Goal: Obtain resource: Download file/media

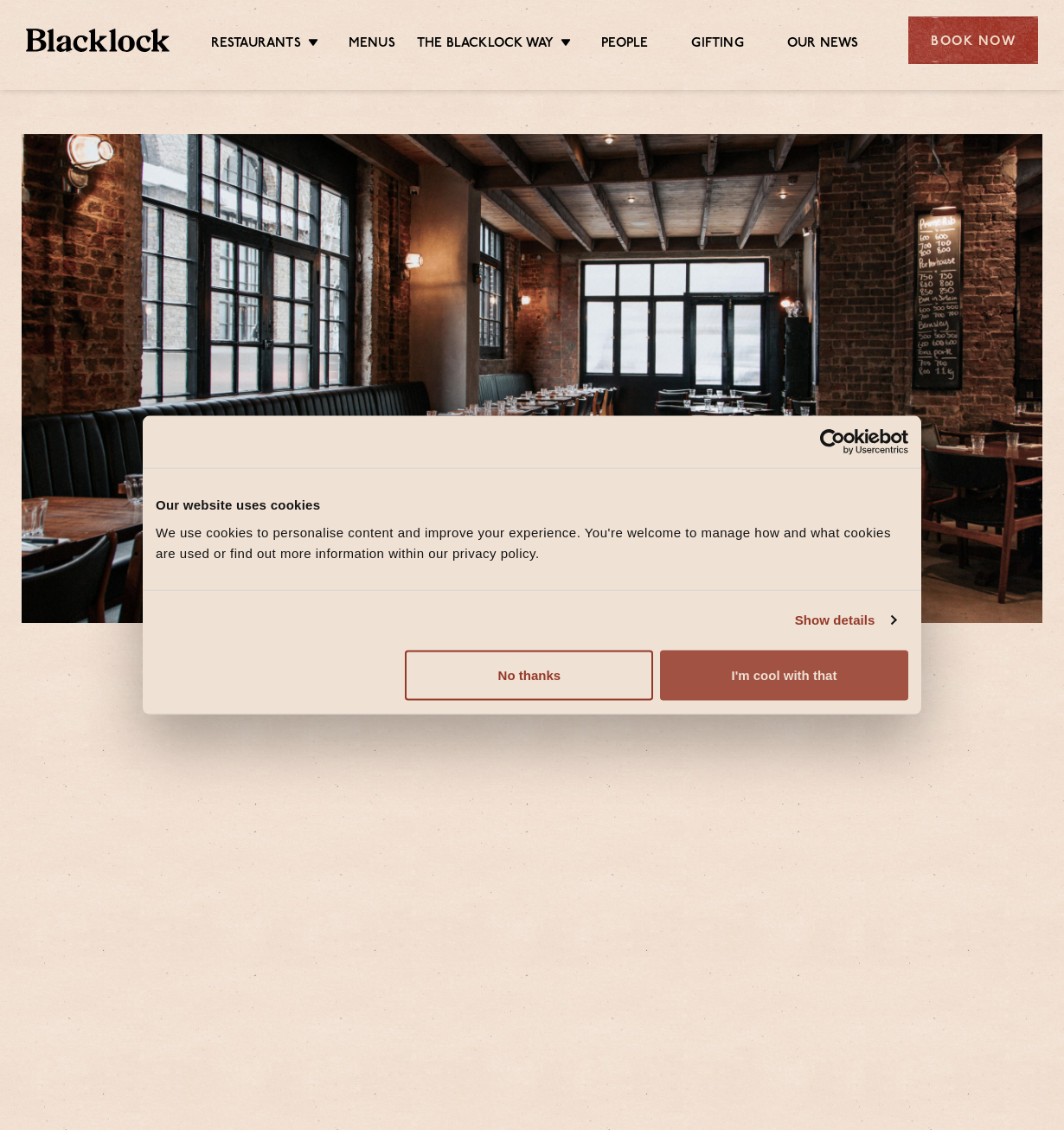
click at [741, 679] on button "I'm cool with that" at bounding box center [784, 675] width 248 height 51
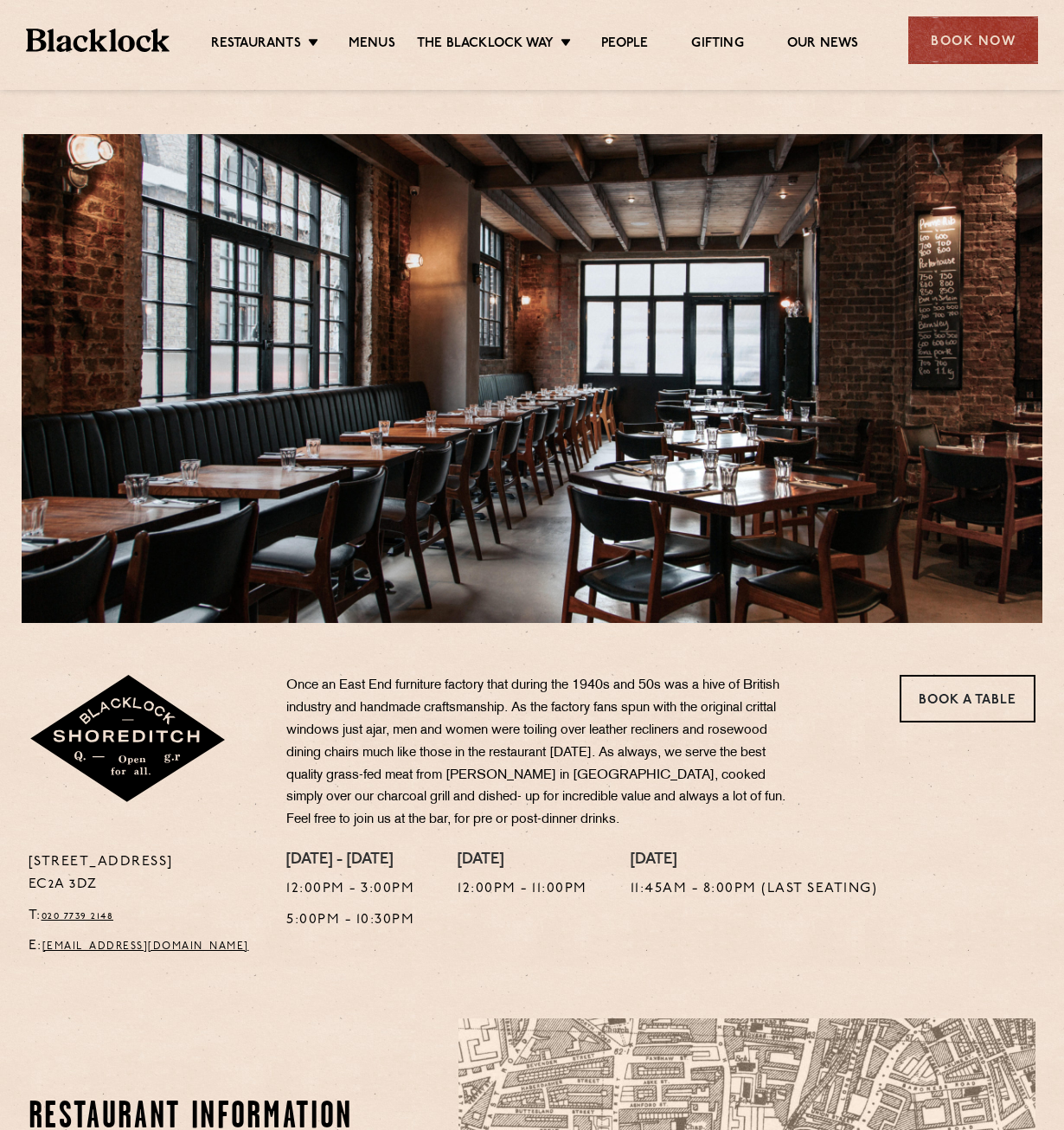
click at [347, 44] on li "Menus" at bounding box center [371, 45] width 90 height 19
click at [373, 44] on link "Menus" at bounding box center [371, 45] width 47 height 19
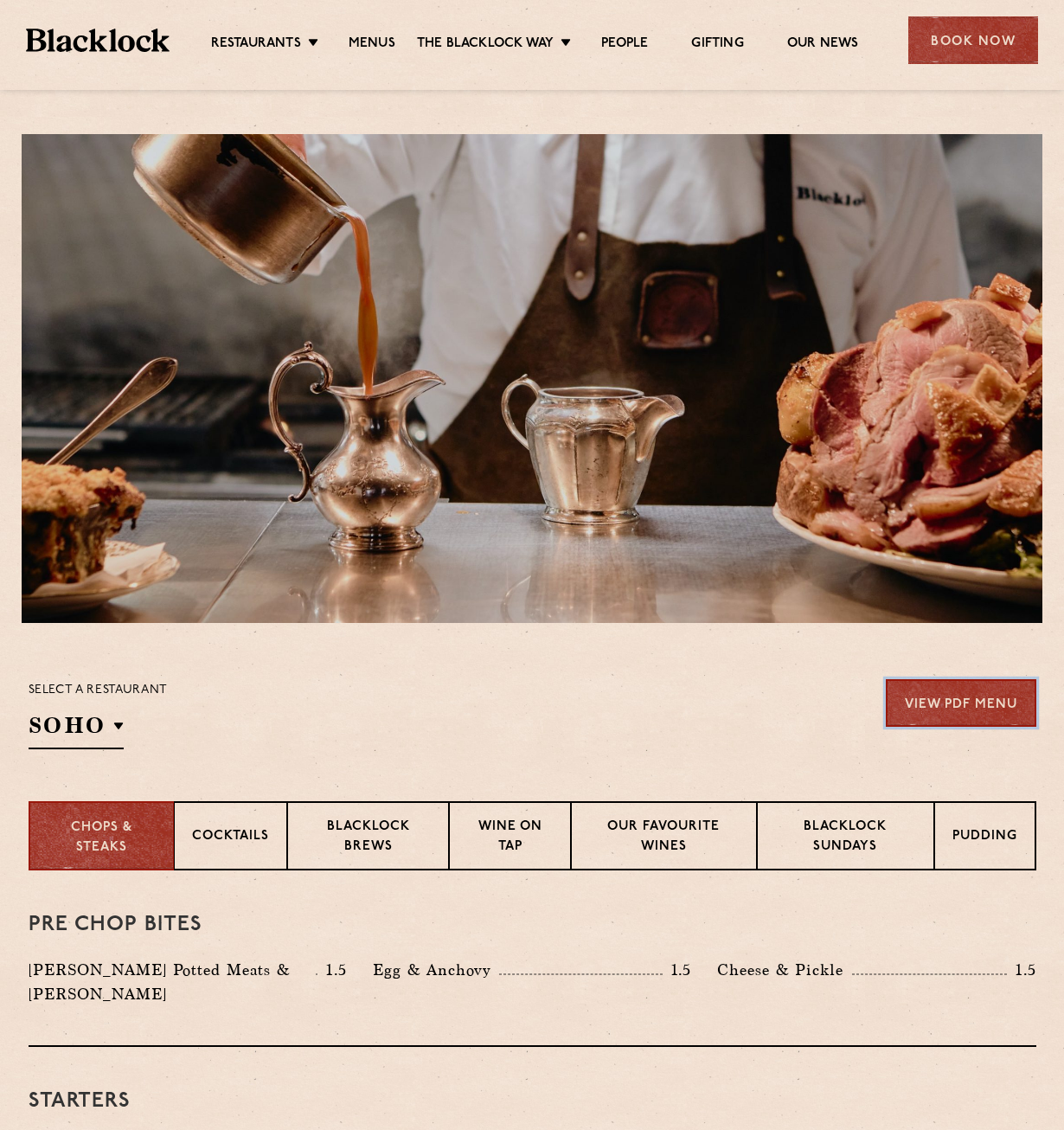
click at [953, 695] on link "View PDF Menu" at bounding box center [962, 703] width 151 height 48
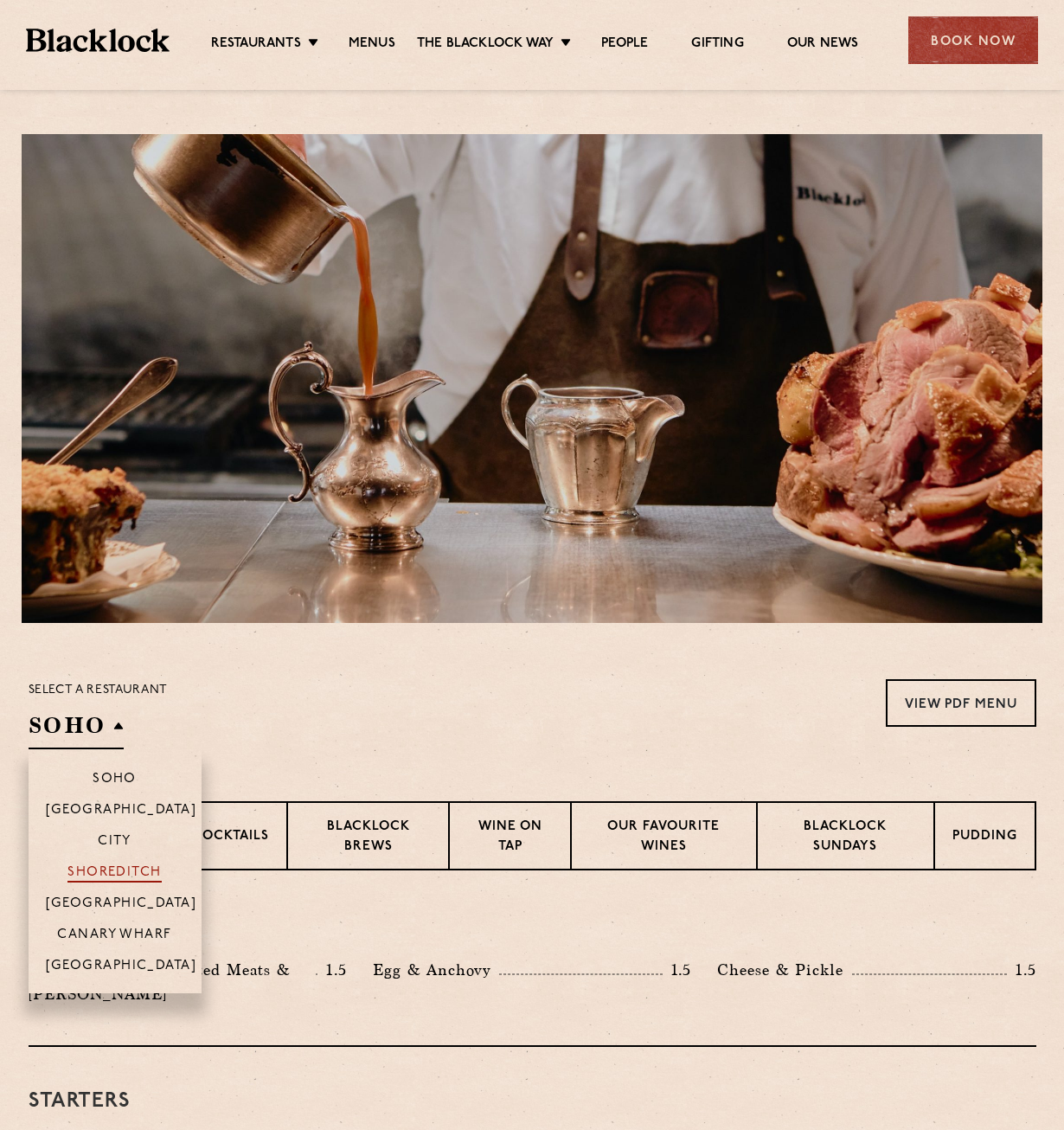
click at [120, 872] on p "Shoreditch" at bounding box center [114, 874] width 94 height 17
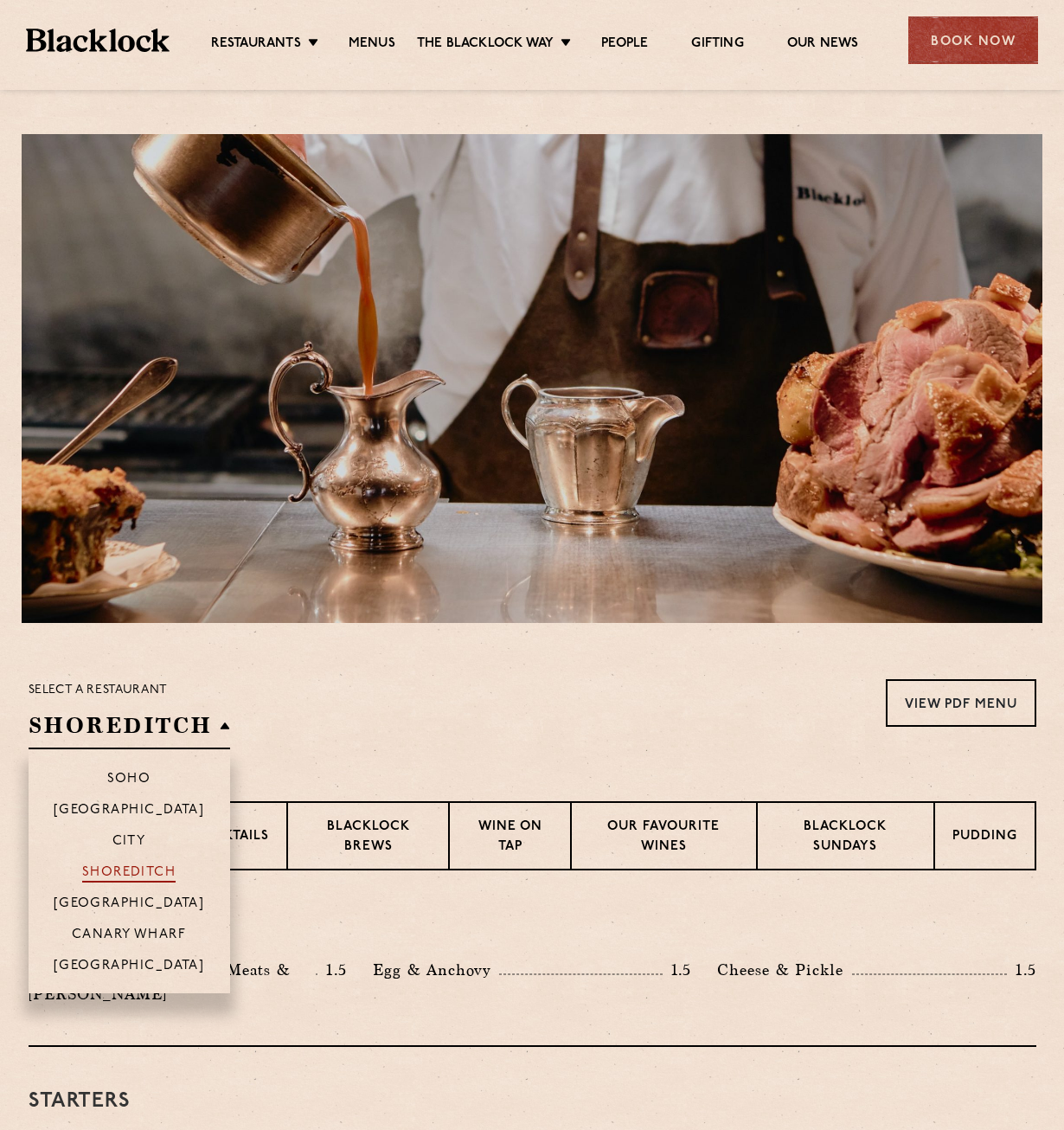
click at [120, 872] on p "Shoreditch" at bounding box center [129, 874] width 94 height 17
